Goal: Information Seeking & Learning: Learn about a topic

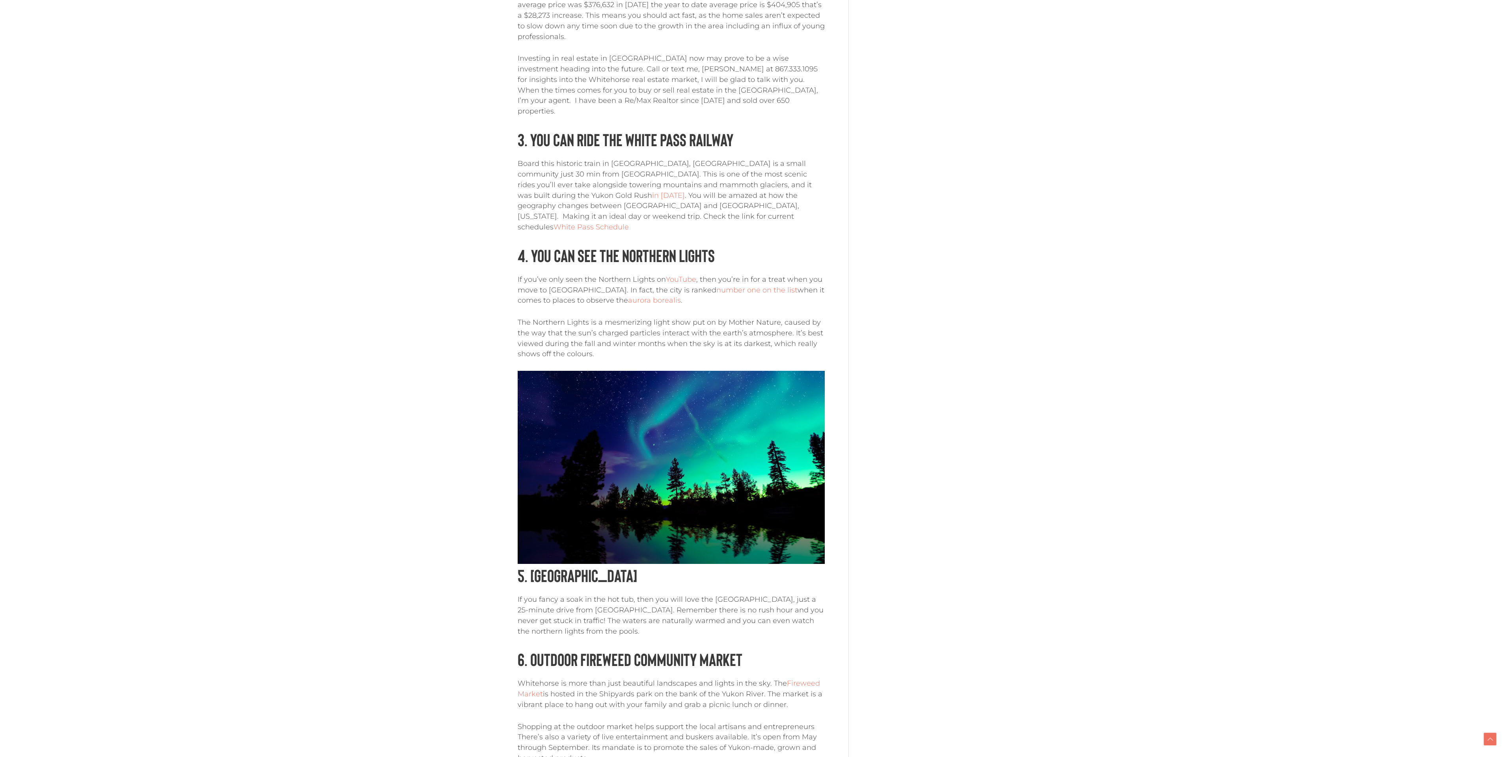
scroll to position [1279, 0]
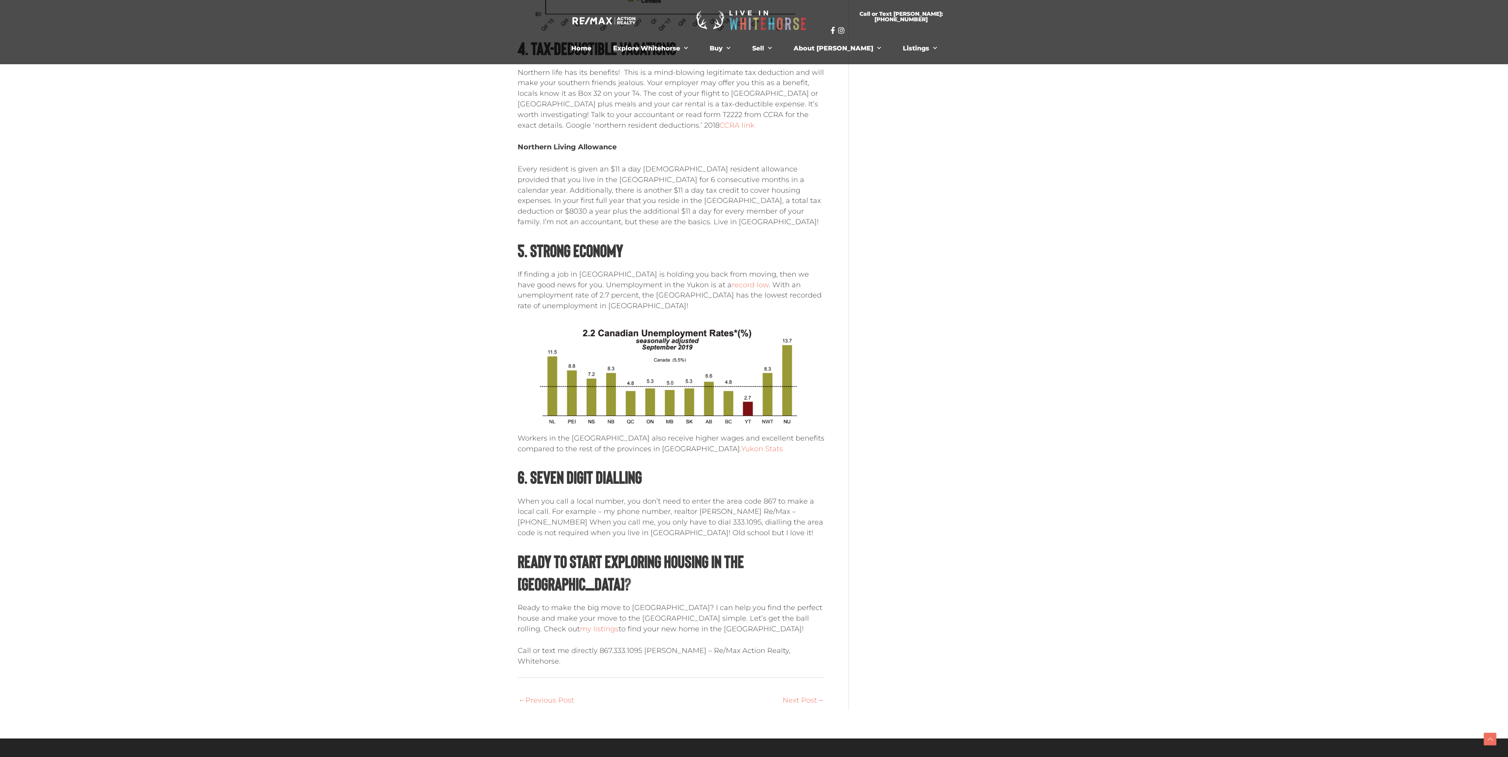
scroll to position [709, 0]
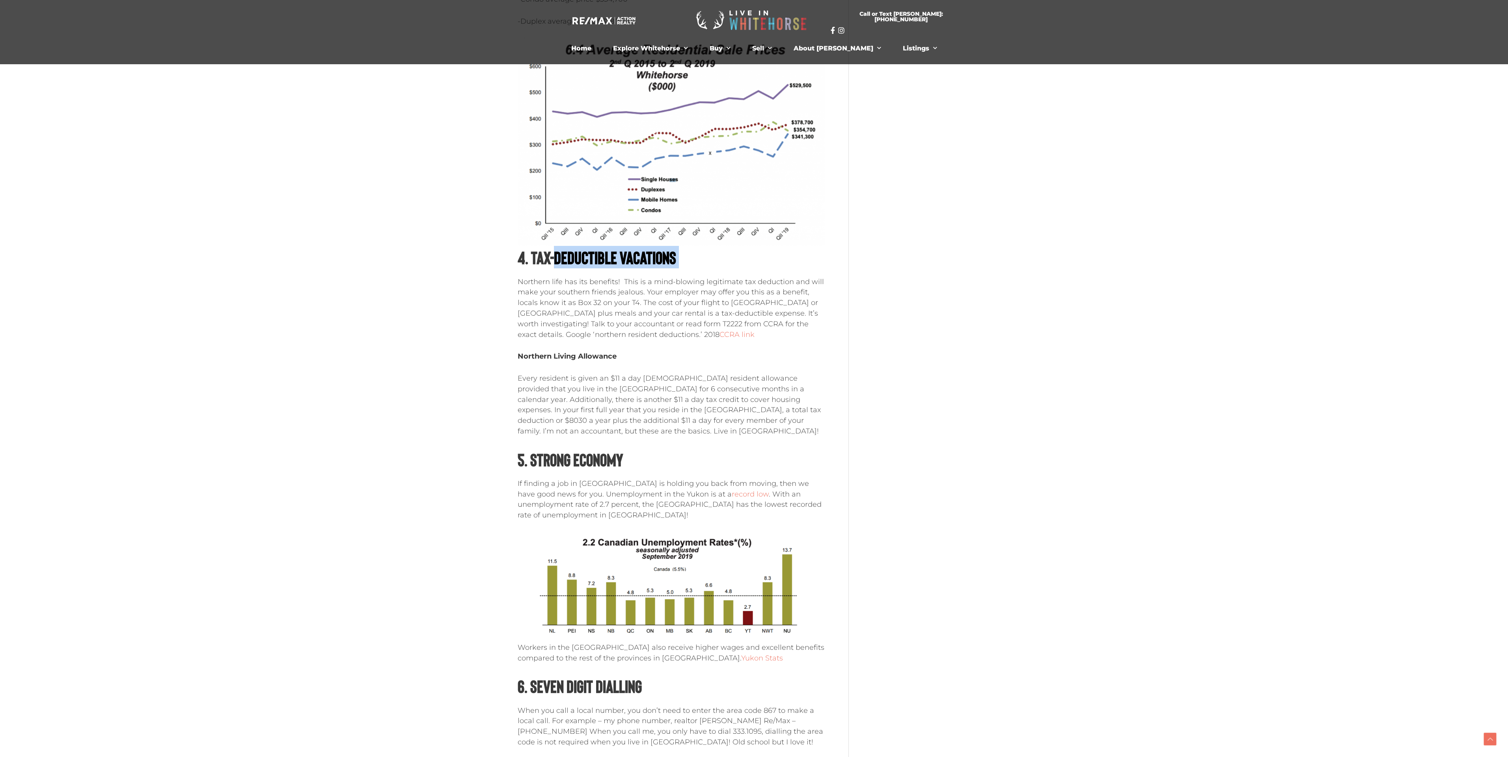
drag, startPoint x: 564, startPoint y: 263, endPoint x: 629, endPoint y: 271, distance: 65.1
click at [629, 271] on div "Tax Deductible Vacations, Free Medical, Great Jobs. [GEOGRAPHIC_DATA] is a mini…" at bounding box center [671, 258] width 307 height 1236
drag, startPoint x: 557, startPoint y: 283, endPoint x: 571, endPoint y: 283, distance: 13.4
click at [558, 283] on p "Northern life has its benefits! This is a mind-blowing legitimate tax deduction…" at bounding box center [671, 308] width 307 height 63
drag, startPoint x: 622, startPoint y: 304, endPoint x: 703, endPoint y: 306, distance: 80.8
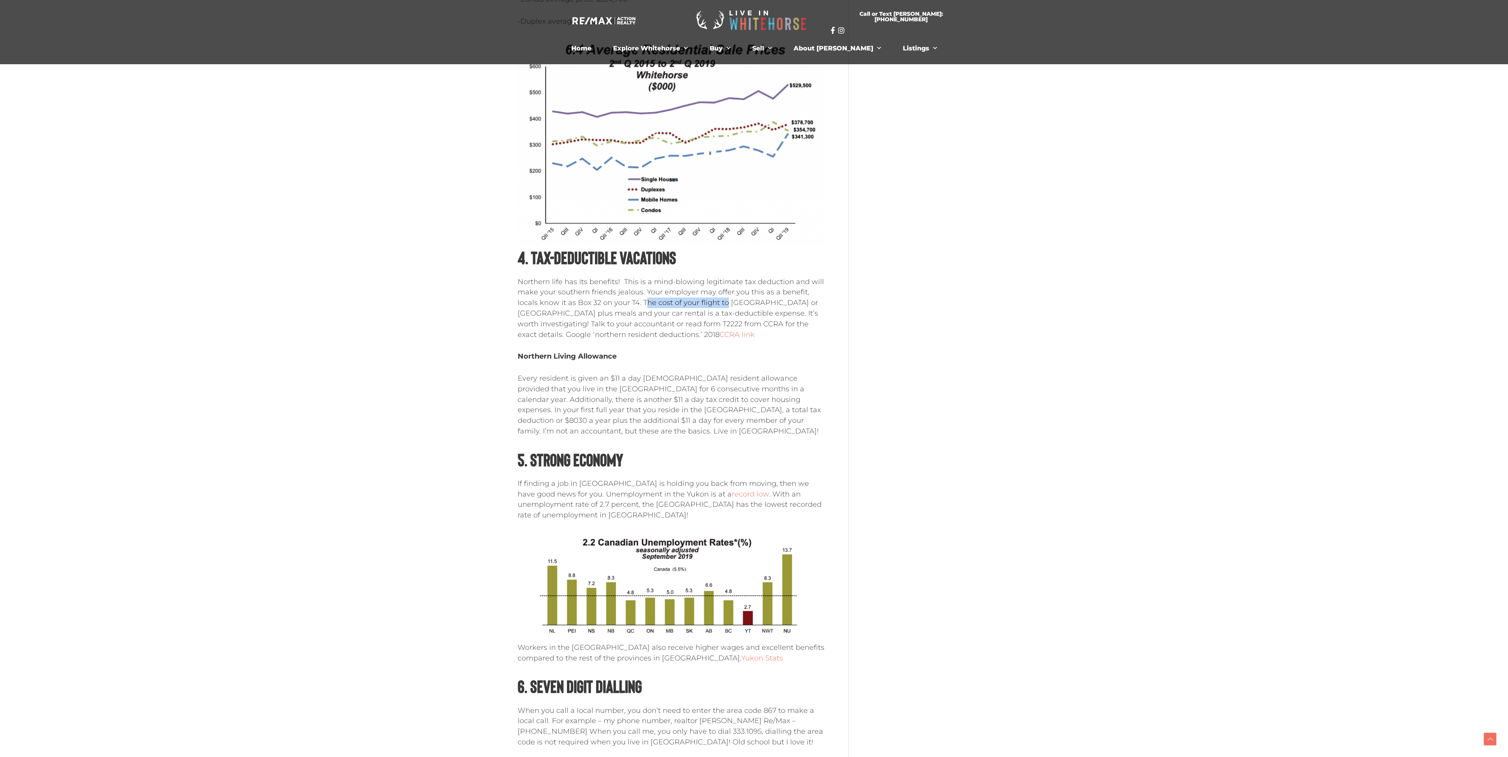
click at [702, 306] on p "Northern life has its benefits! This is a mind-blowing legitimate tax deduction…" at bounding box center [671, 308] width 307 height 63
drag, startPoint x: 732, startPoint y: 304, endPoint x: 791, endPoint y: 302, distance: 58.8
click at [749, 304] on p "Northern life has its benefits! This is a mind-blowing legitimate tax deduction…" at bounding box center [671, 308] width 307 height 63
drag, startPoint x: 564, startPoint y: 313, endPoint x: 591, endPoint y: 315, distance: 26.0
click at [589, 315] on p "Northern life has its benefits! This is a mind-blowing legitimate tax deduction…" at bounding box center [671, 308] width 307 height 63
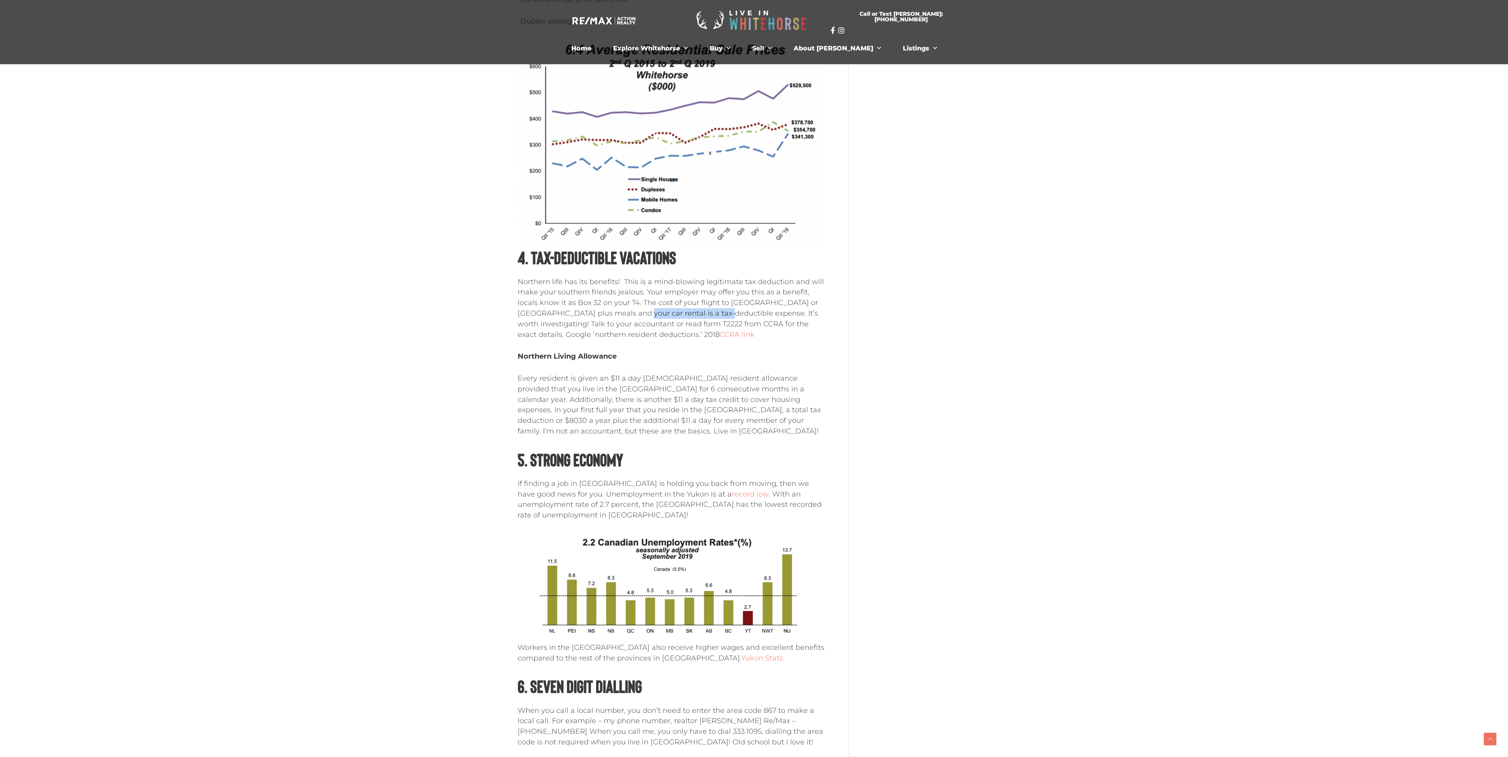
drag, startPoint x: 632, startPoint y: 313, endPoint x: 702, endPoint y: 309, distance: 71.1
click at [701, 309] on p "Northern life has its benefits! This is a mind-blowing legitimate tax deduction…" at bounding box center [671, 308] width 307 height 63
drag, startPoint x: 486, startPoint y: 367, endPoint x: 614, endPoint y: 361, distance: 128.2
click at [608, 359] on div "Moving to [GEOGRAPHIC_DATA], [GEOGRAPHIC_DATA]? 6 Hidden Perks. Live in [GEOGRA…" at bounding box center [754, 119] width 1508 height 1657
drag, startPoint x: 522, startPoint y: 366, endPoint x: 551, endPoint y: 371, distance: 28.7
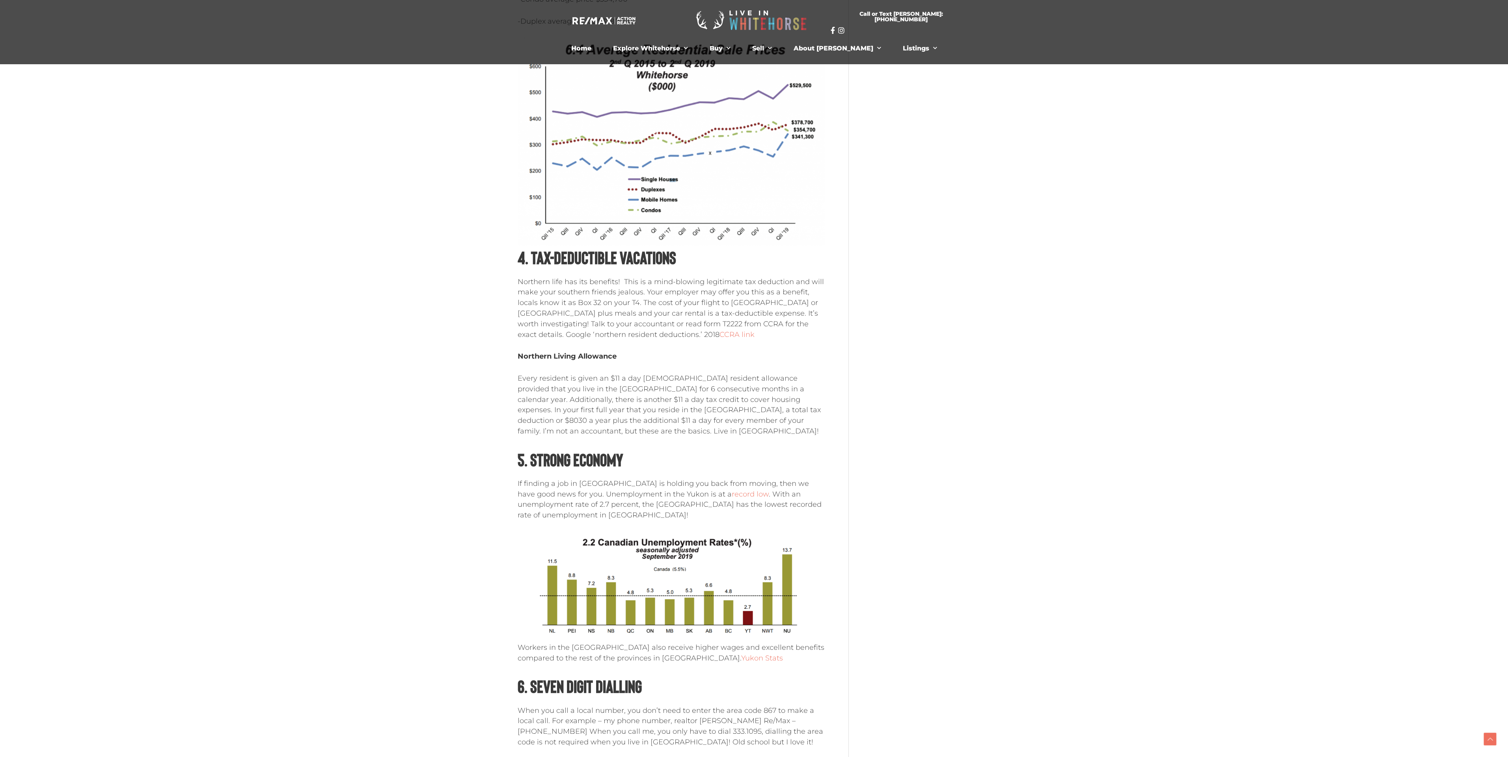
click at [524, 367] on div "Tax Deductible Vacations, Free Medical, Great Jobs. [GEOGRAPHIC_DATA] is a mini…" at bounding box center [671, 258] width 307 height 1236
drag, startPoint x: 560, startPoint y: 385, endPoint x: 646, endPoint y: 378, distance: 86.6
click at [646, 378] on p "Every resident is given an $11 a day [DEMOGRAPHIC_DATA] resident allowance prov…" at bounding box center [671, 404] width 307 height 63
click at [585, 378] on p "Every resident is given an $11 a day [DEMOGRAPHIC_DATA] resident allowance prov…" at bounding box center [671, 404] width 307 height 63
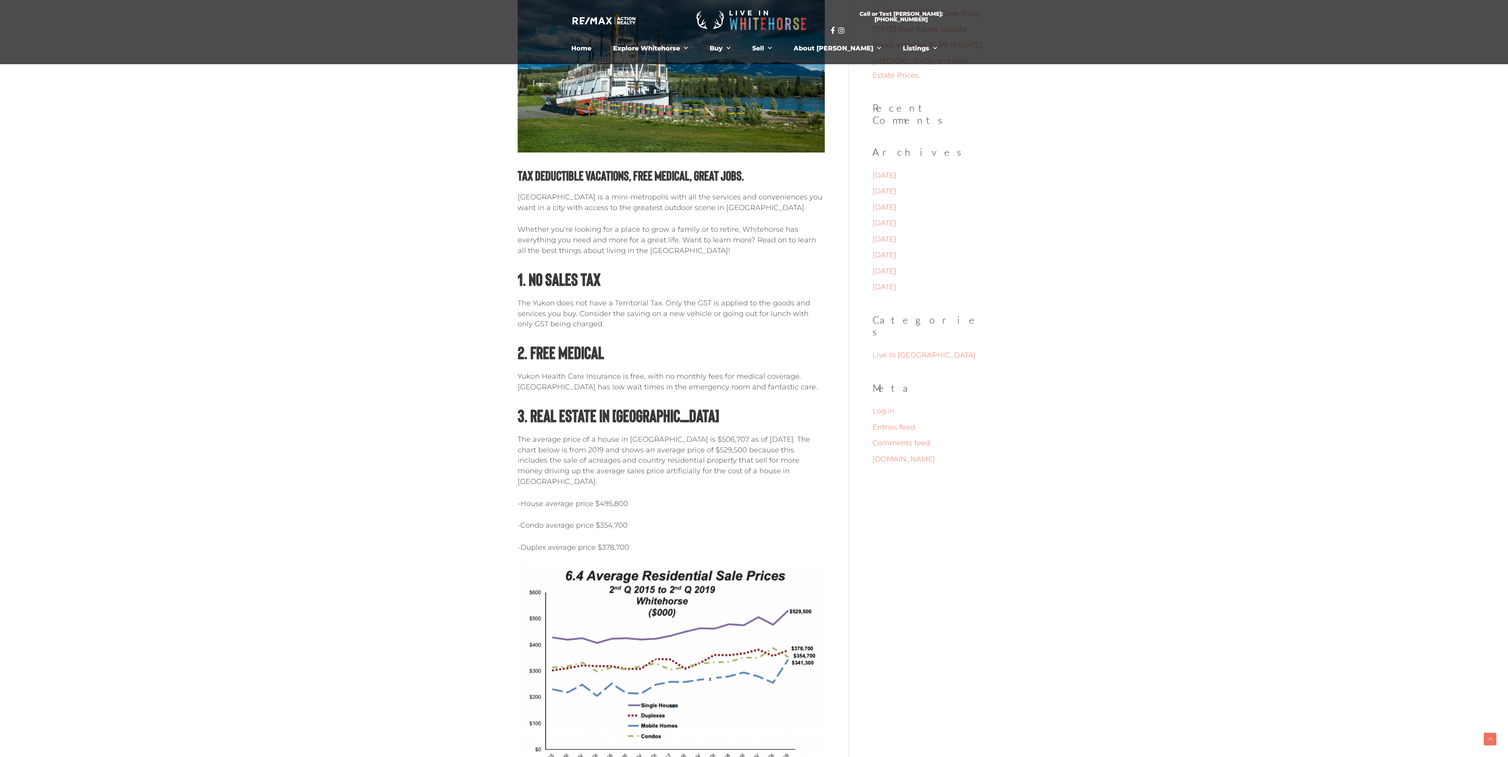
drag, startPoint x: 542, startPoint y: 376, endPoint x: 790, endPoint y: 406, distance: 249.4
click at [772, 393] on p "Yukon Health Care Insurance is free, with no monthly fees for medical coverage.…" at bounding box center [671, 381] width 307 height 21
drag, startPoint x: 768, startPoint y: 406, endPoint x: 544, endPoint y: 466, distance: 231.9
click at [665, 452] on p "The average price of a house in [GEOGRAPHIC_DATA] is $506,707 as of [DATE]. The…" at bounding box center [671, 460] width 307 height 53
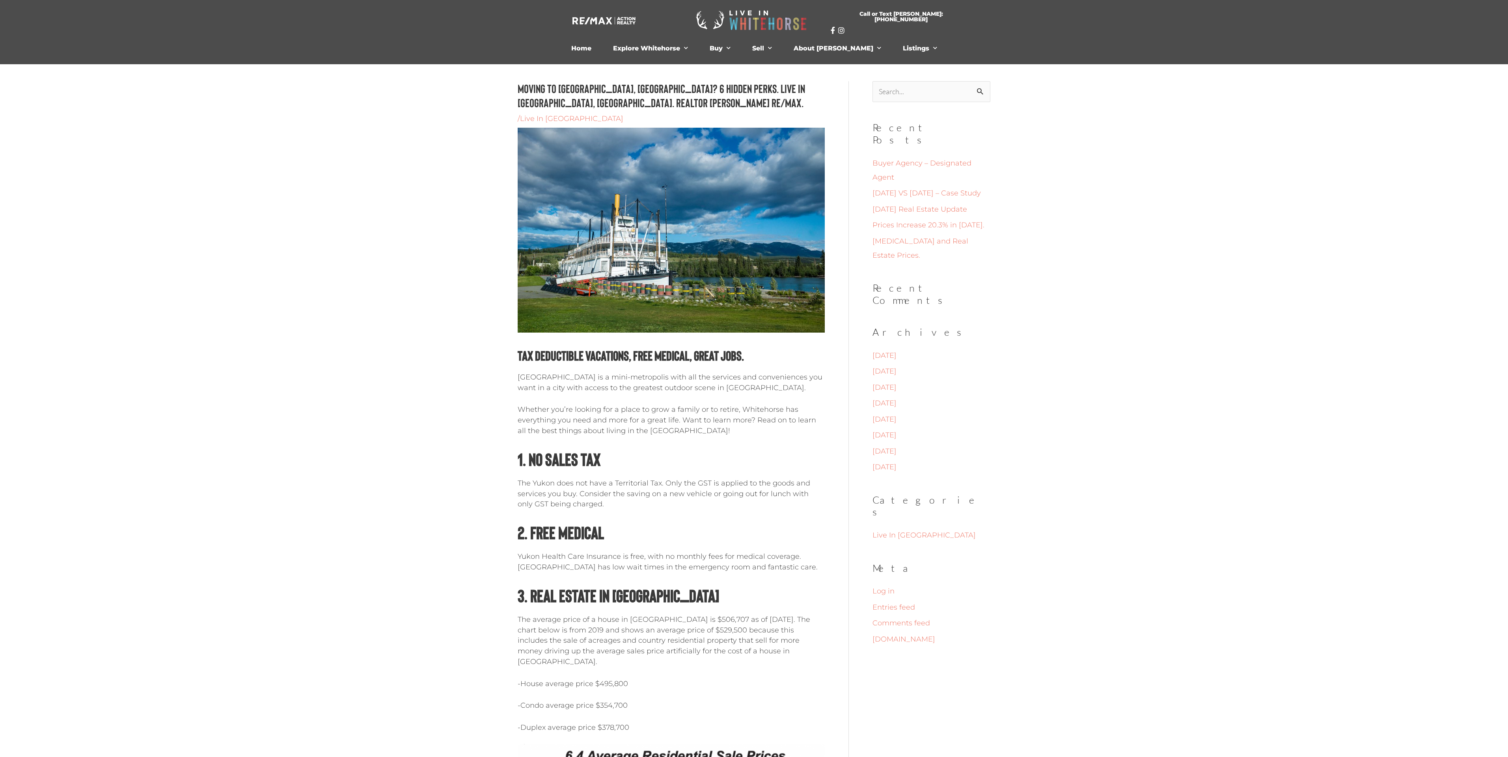
scroll to position [0, 0]
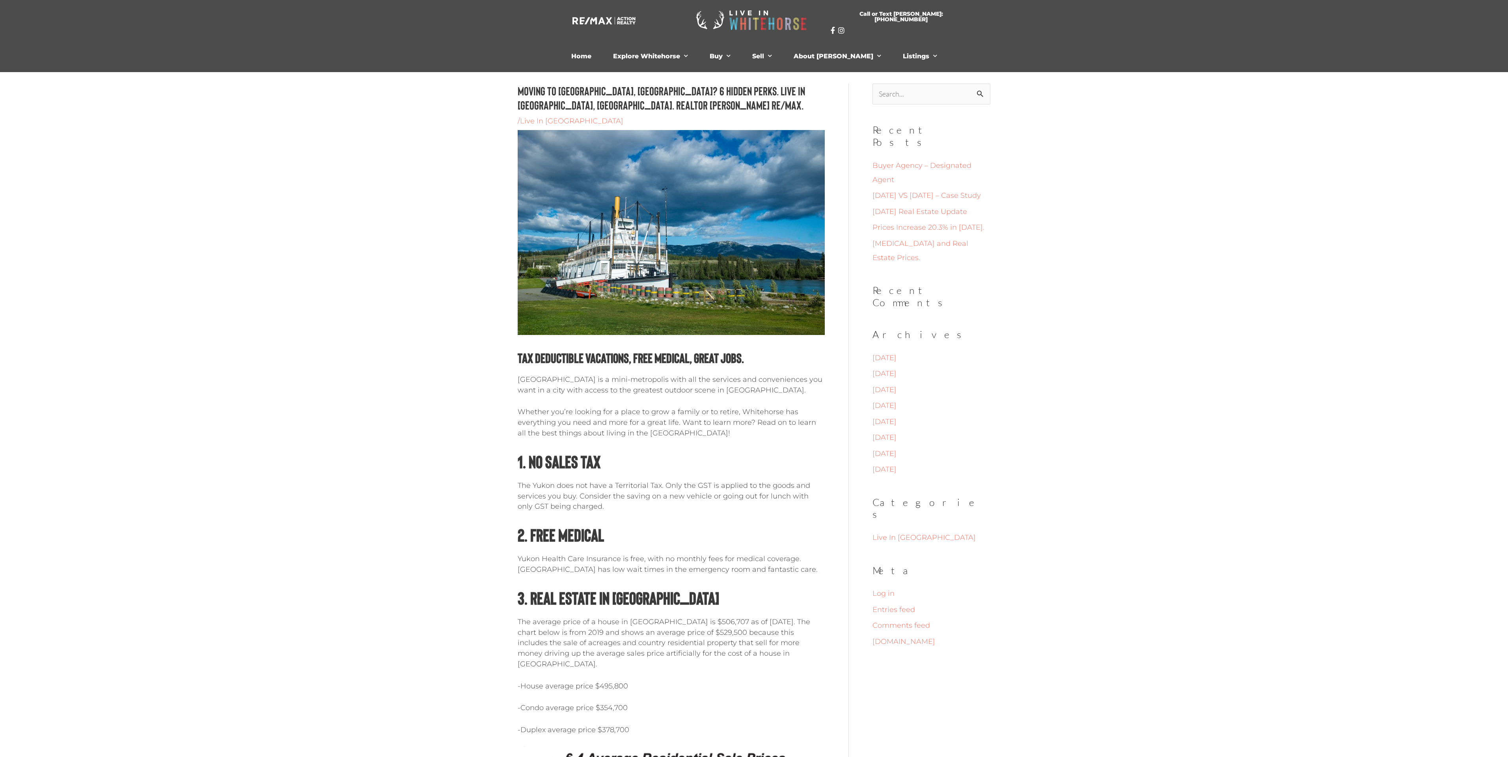
click at [628, 382] on p "[GEOGRAPHIC_DATA] is a mini-metropolis with all the services and conveniences y…" at bounding box center [671, 384] width 307 height 21
click at [628, 116] on div "/ Live In [GEOGRAPHIC_DATA]" at bounding box center [671, 121] width 307 height 10
click at [628, 113] on header "Moving to [GEOGRAPHIC_DATA], [GEOGRAPHIC_DATA]? 6 Hidden Perks. Live in [GEOGRA…" at bounding box center [671, 210] width 307 height 252
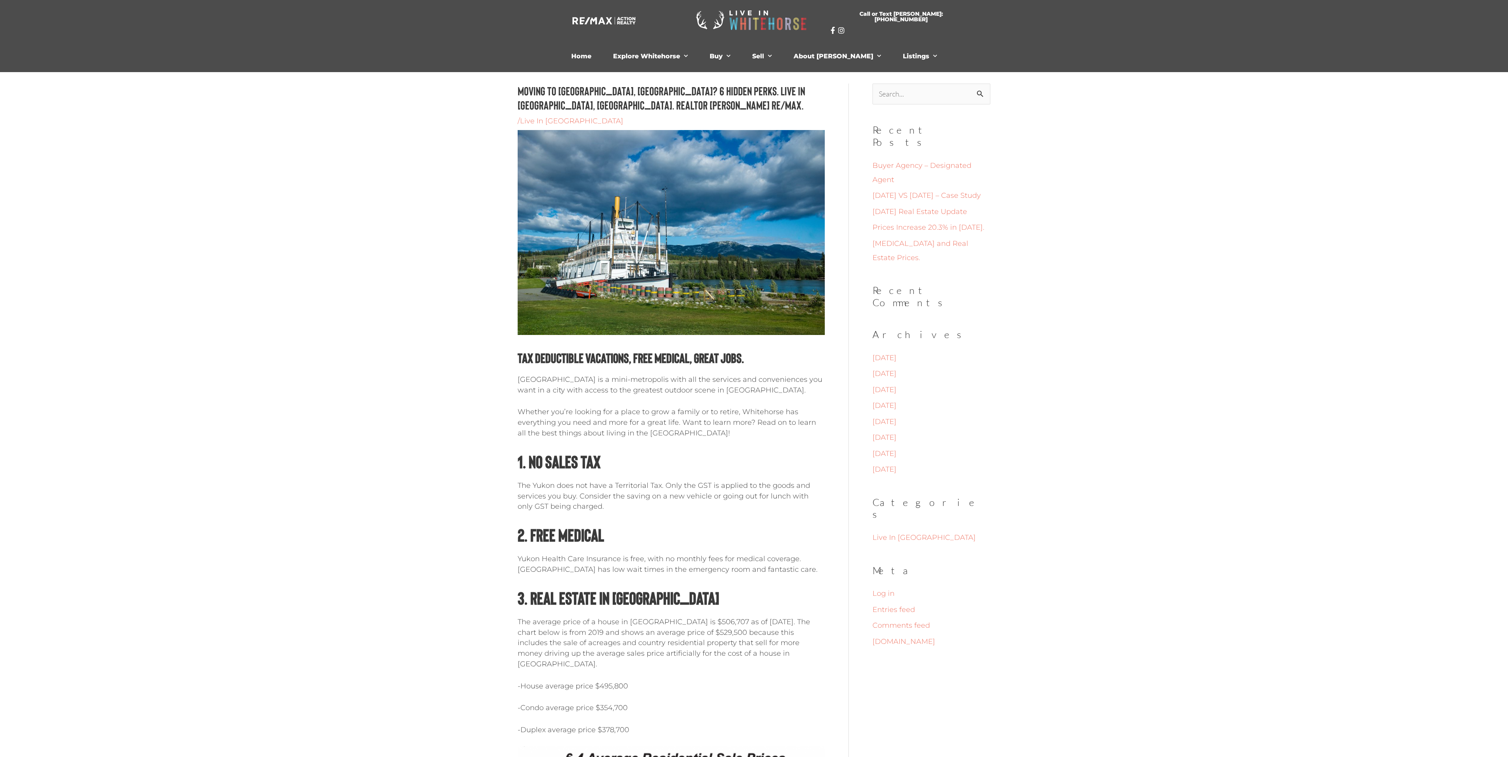
click at [628, 111] on h1 "Moving to [GEOGRAPHIC_DATA], [GEOGRAPHIC_DATA]? 6 Hidden Perks. Live in [GEOGRA…" at bounding box center [671, 98] width 307 height 28
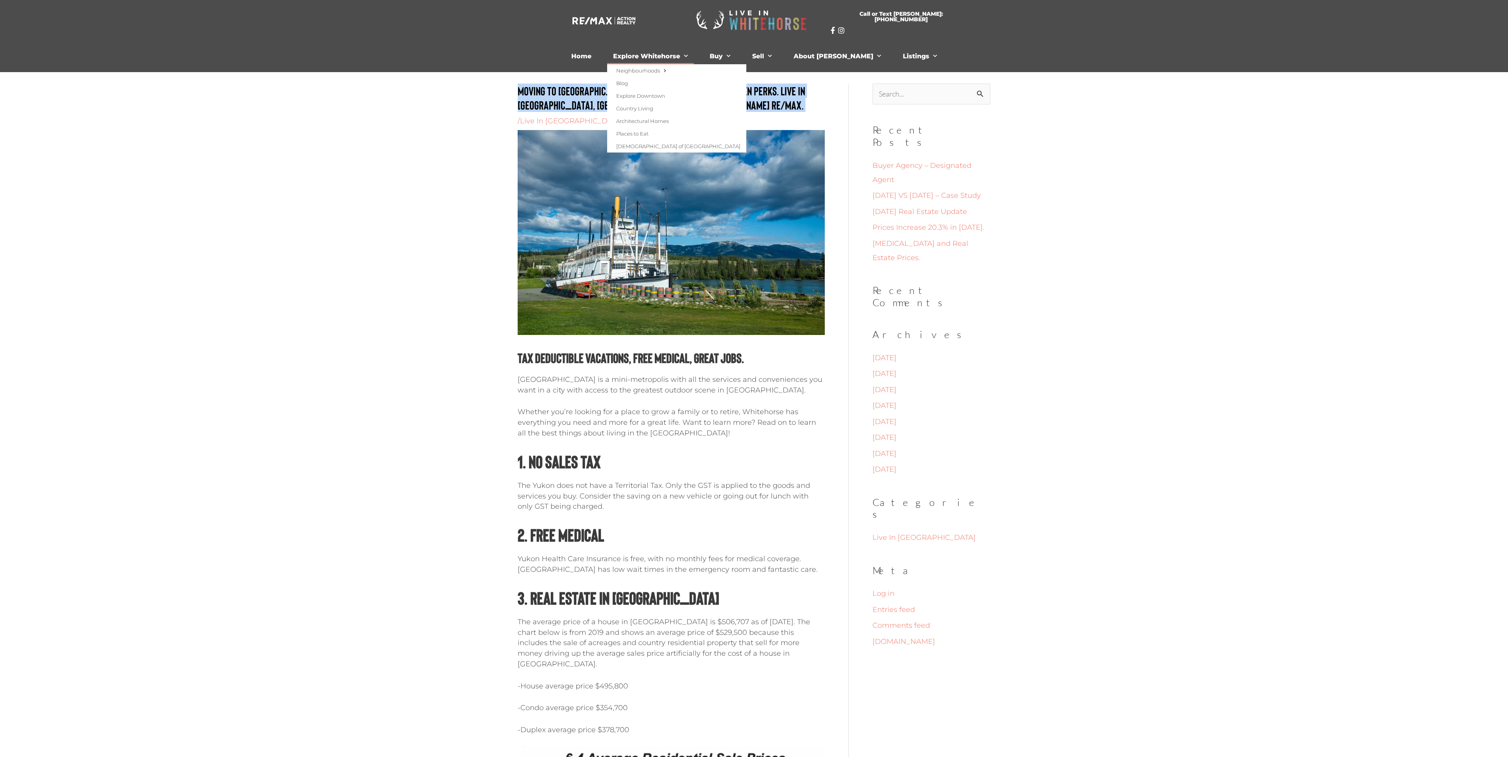
click at [688, 51] on span "Menu" at bounding box center [684, 56] width 8 height 12
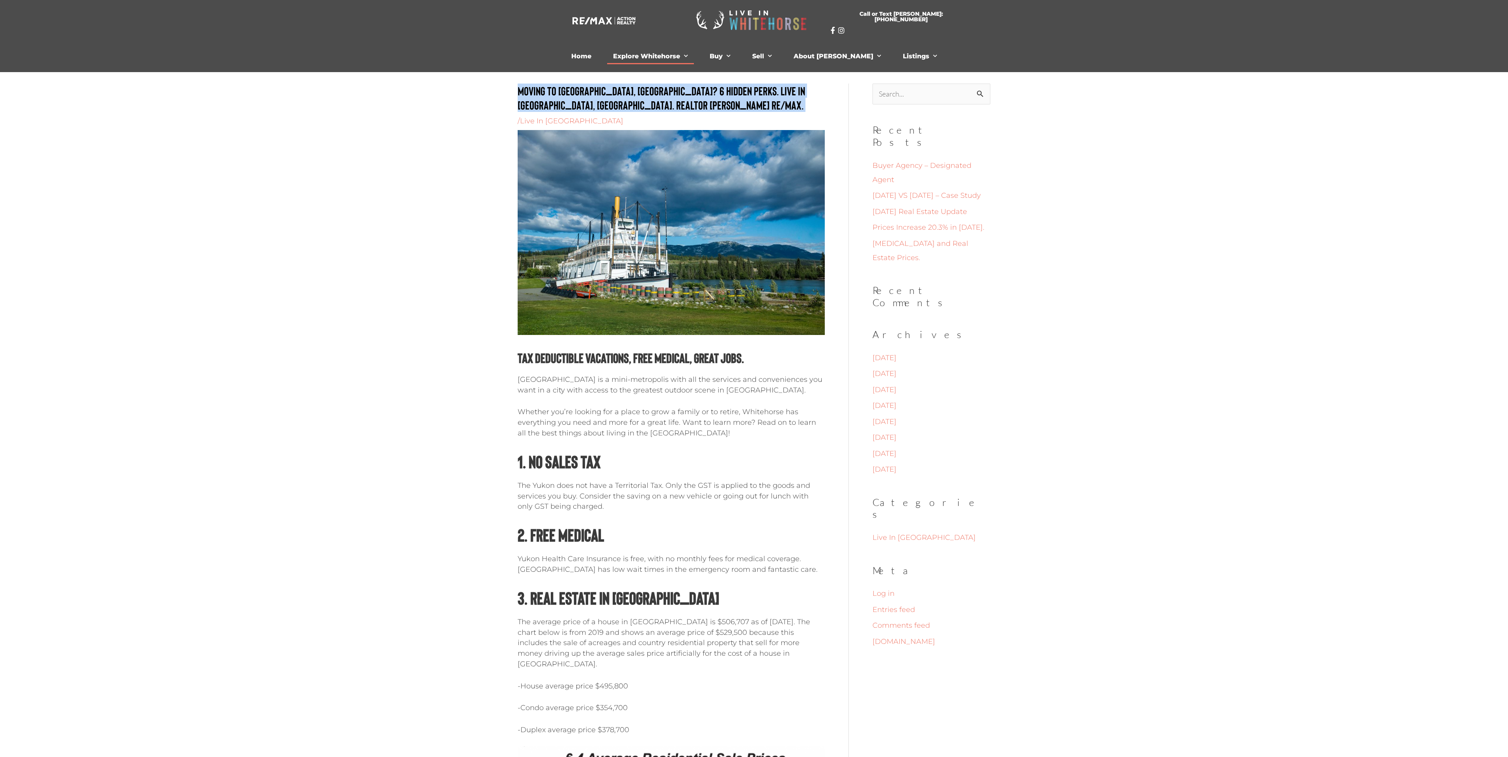
click at [688, 52] on span "Menu" at bounding box center [684, 56] width 8 height 12
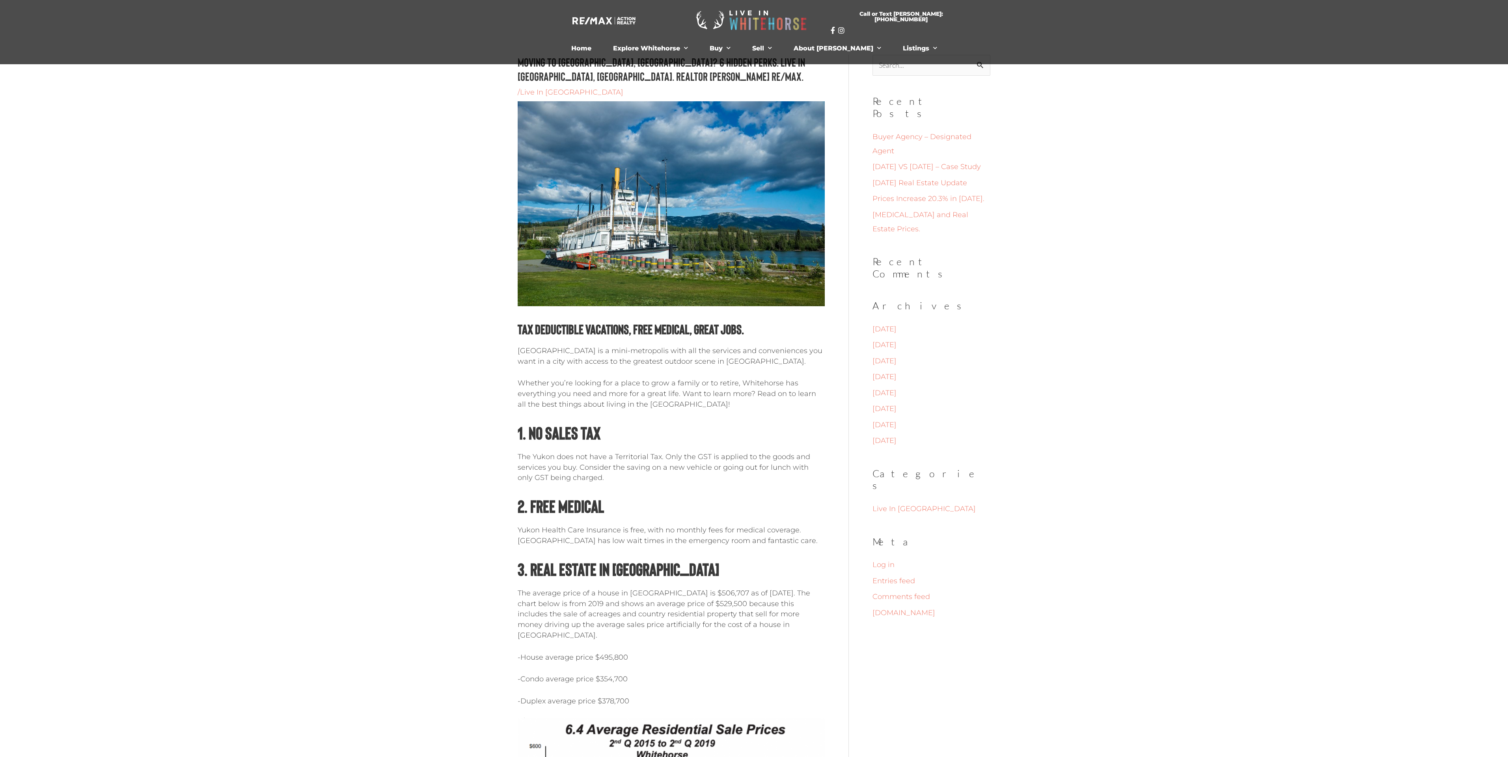
scroll to position [27, 0]
